Goal: Task Accomplishment & Management: Use online tool/utility

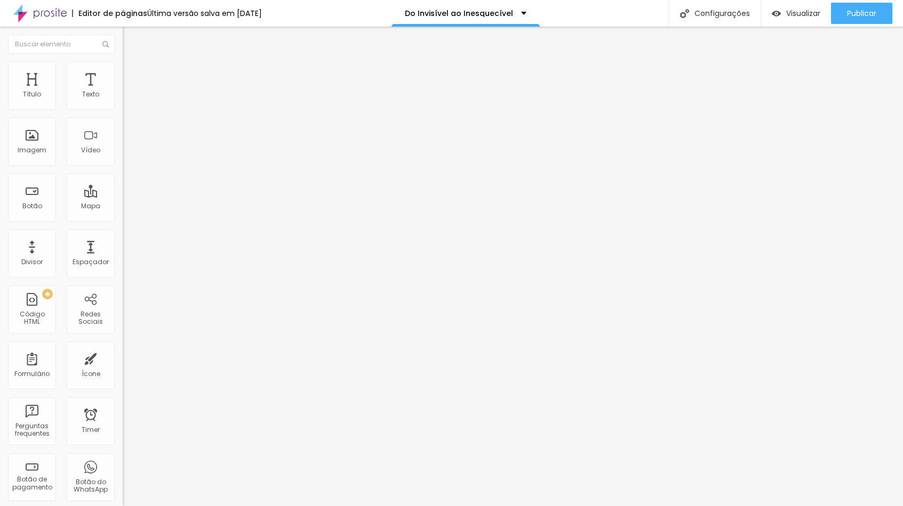
click at [123, 220] on input "[URL][DOMAIN_NAME]" at bounding box center [187, 214] width 128 height 11
click at [123, 233] on div at bounding box center [184, 233] width 123 height 0
click at [123, 220] on input "[URL][DOMAIN_NAME]" at bounding box center [187, 214] width 128 height 11
paste input "vs1w2qxx"
type input "[URL][DOMAIN_NAME]"
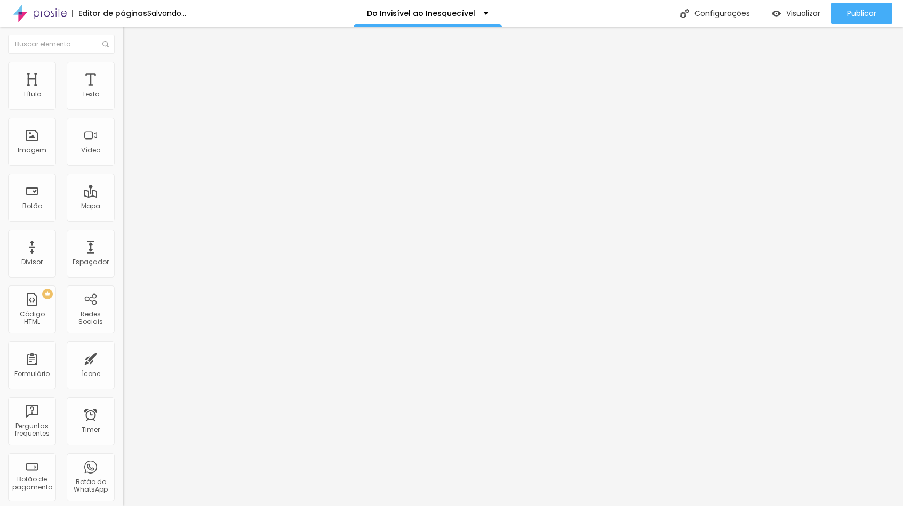
click at [123, 276] on div "Editar Botão Conteúdo Estilo Avançado Texto QUERO GARANTIR O MEU INGRESSO AGORA…" at bounding box center [184, 267] width 123 height 480
click at [123, 220] on input "[URL][DOMAIN_NAME]" at bounding box center [187, 214] width 128 height 11
paste input "vs1w2qxx"
type input "[URL][DOMAIN_NAME]"
click at [123, 233] on div at bounding box center [184, 233] width 123 height 0
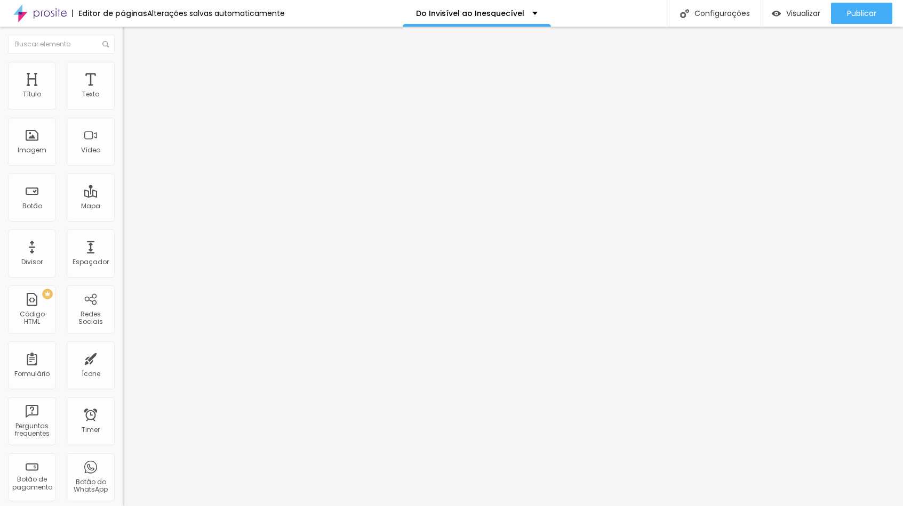
click at [123, 220] on input "[URL][DOMAIN_NAME]" at bounding box center [187, 214] width 128 height 11
paste input "vs1w2qxx"
type input "[URL][DOMAIN_NAME]"
click at [123, 233] on div at bounding box center [184, 233] width 123 height 0
click at [869, 15] on span "Publicar" at bounding box center [861, 13] width 29 height 9
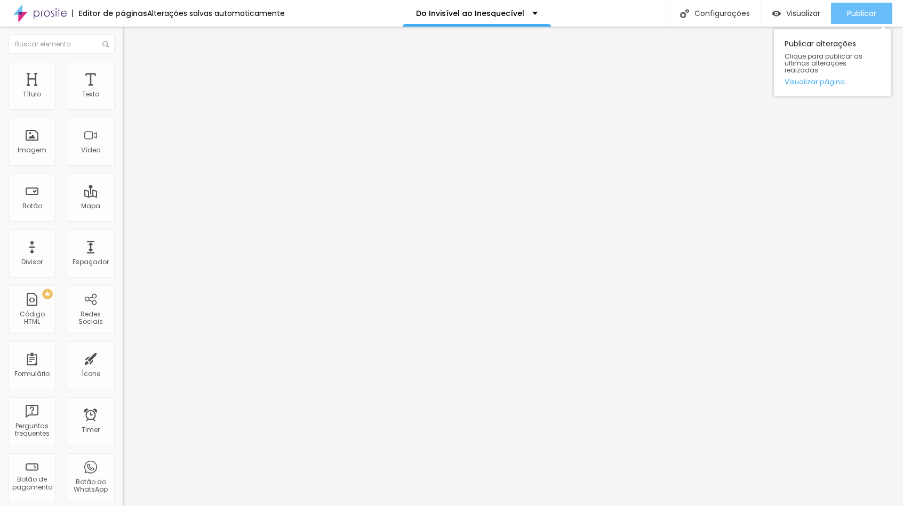
click at [850, 18] on span "Publicar" at bounding box center [861, 13] width 29 height 9
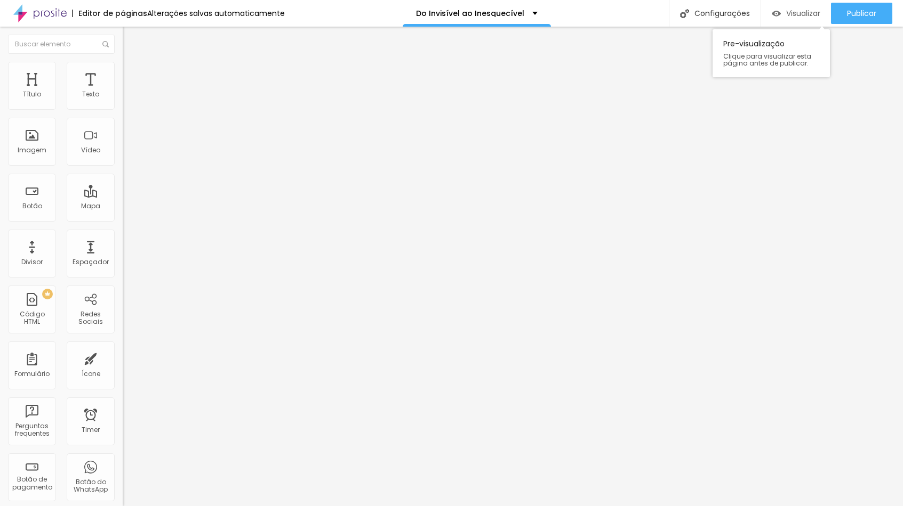
click at [790, 15] on span "Visualizar" at bounding box center [803, 13] width 34 height 9
